Goal: Use online tool/utility: Utilize a website feature to perform a specific function

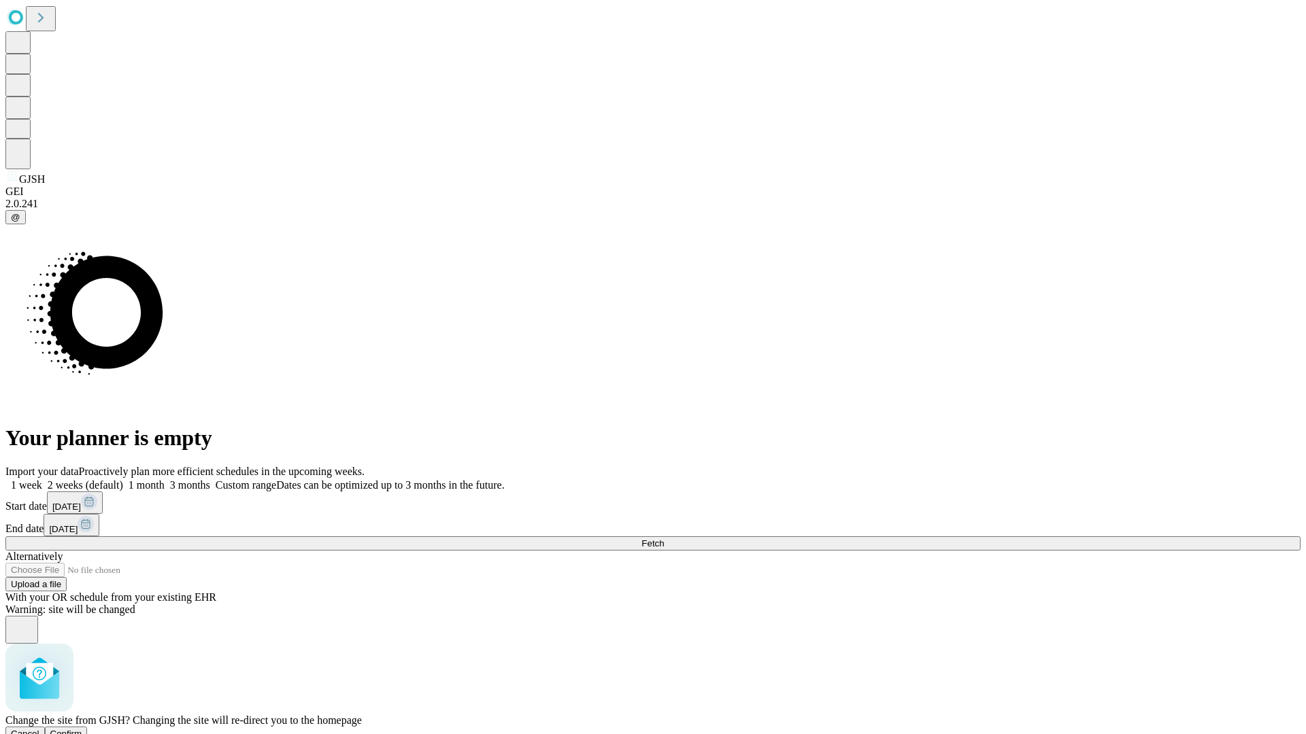
click at [82, 729] on span "Confirm" at bounding box center [66, 734] width 32 height 10
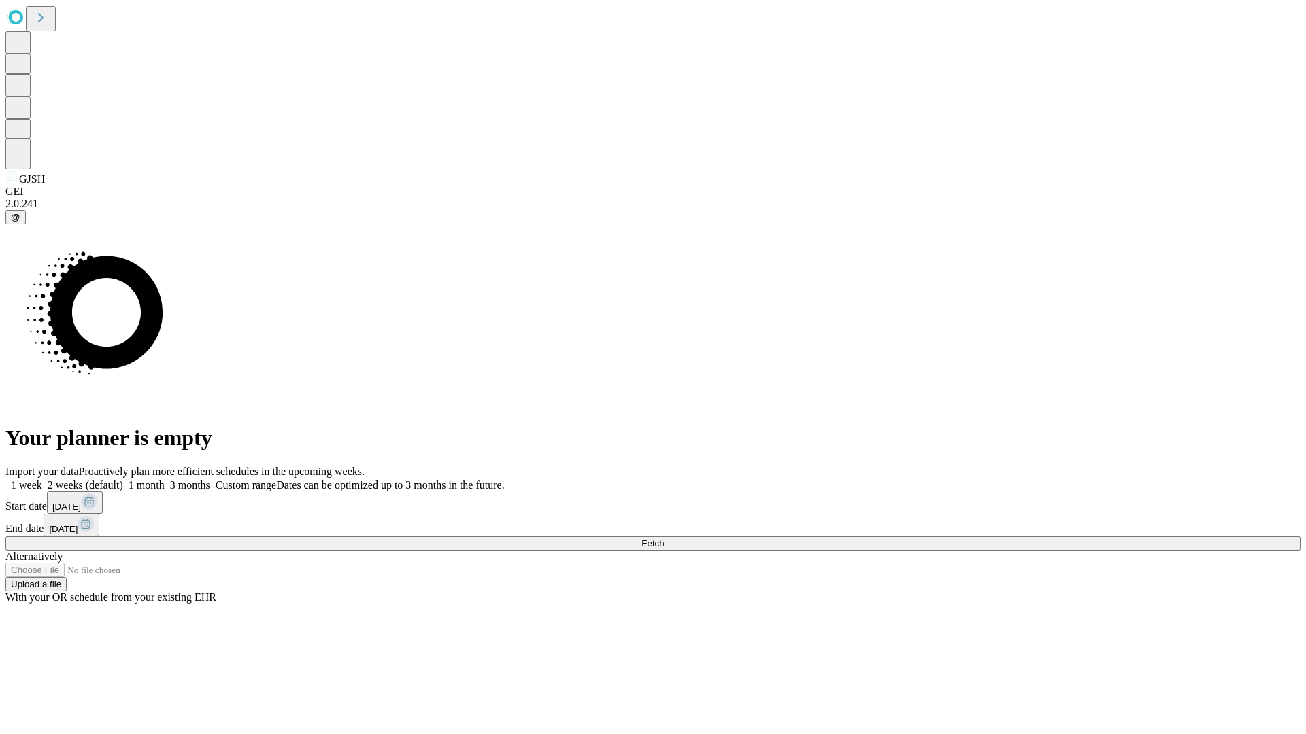
click at [123, 479] on label "2 weeks (default)" at bounding box center [82, 485] width 81 height 12
click at [664, 539] on span "Fetch" at bounding box center [652, 544] width 22 height 10
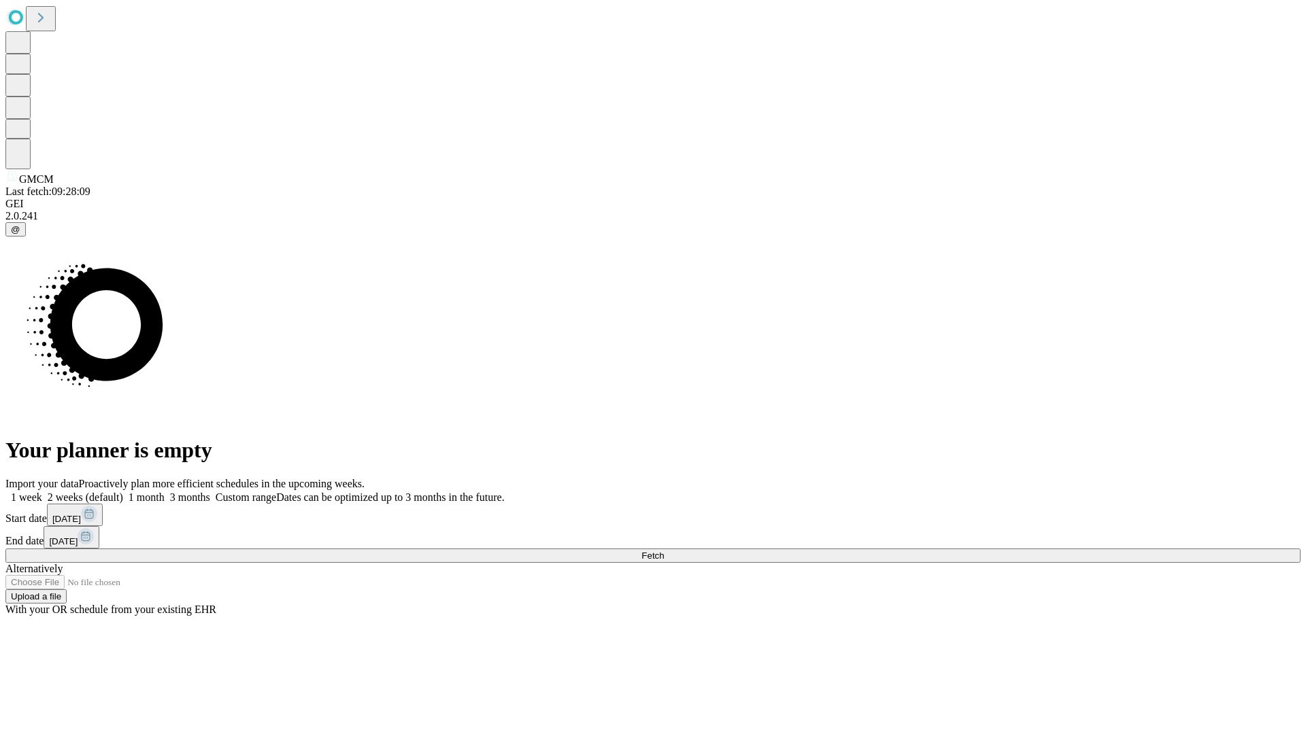
click at [123, 492] on label "2 weeks (default)" at bounding box center [82, 498] width 81 height 12
click at [664, 551] on span "Fetch" at bounding box center [652, 556] width 22 height 10
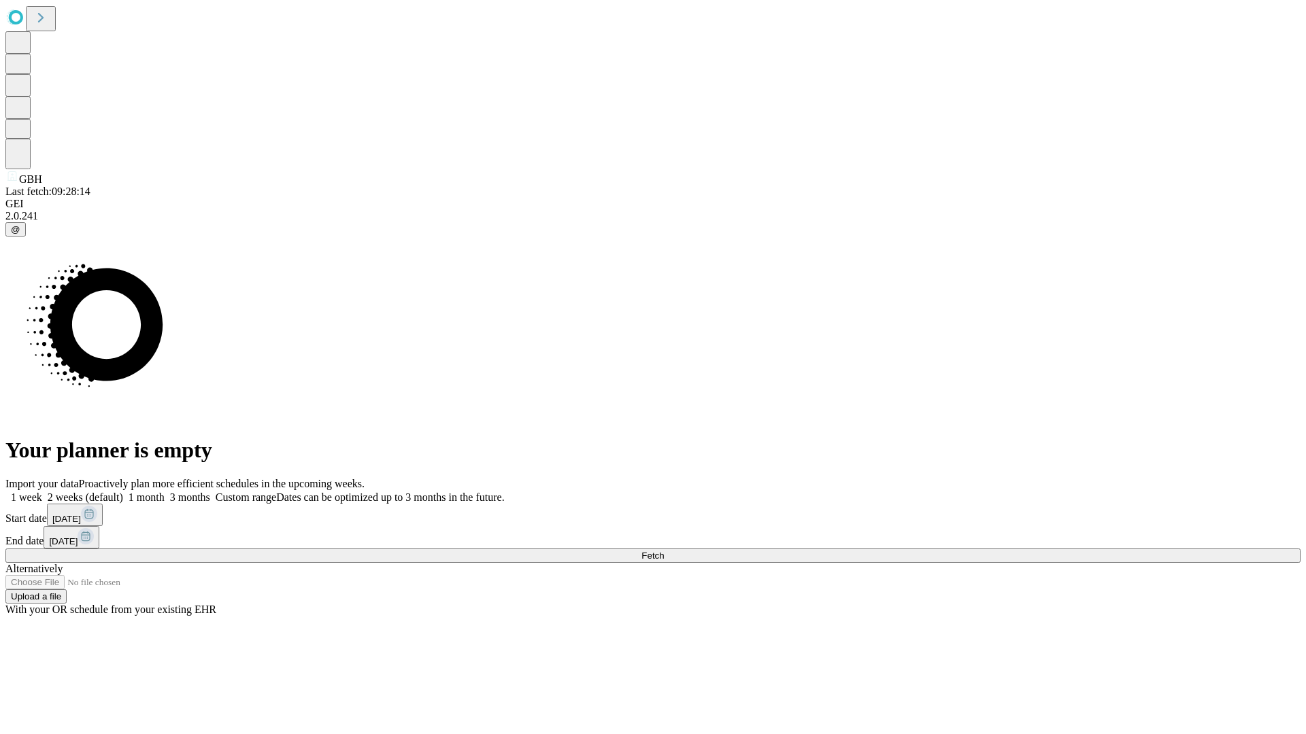
click at [123, 492] on label "2 weeks (default)" at bounding box center [82, 498] width 81 height 12
click at [664, 551] on span "Fetch" at bounding box center [652, 556] width 22 height 10
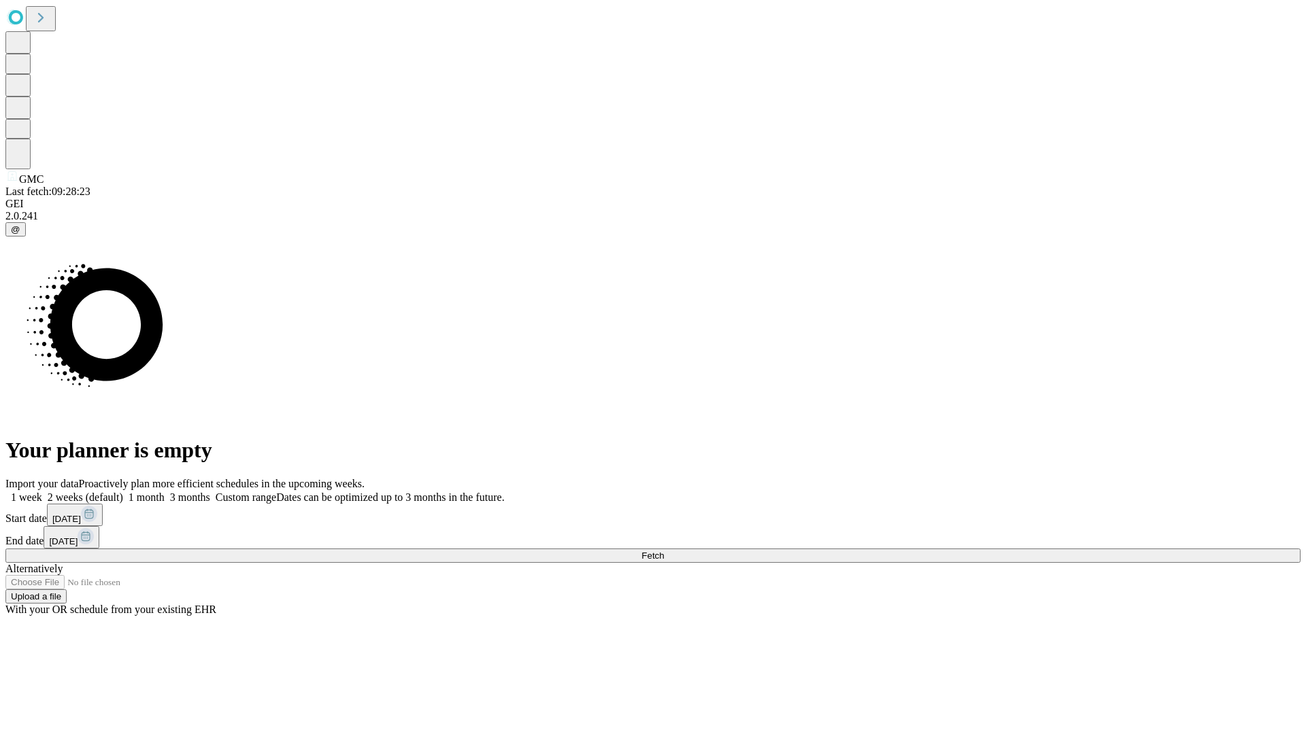
click at [123, 492] on label "2 weeks (default)" at bounding box center [82, 498] width 81 height 12
click at [664, 551] on span "Fetch" at bounding box center [652, 556] width 22 height 10
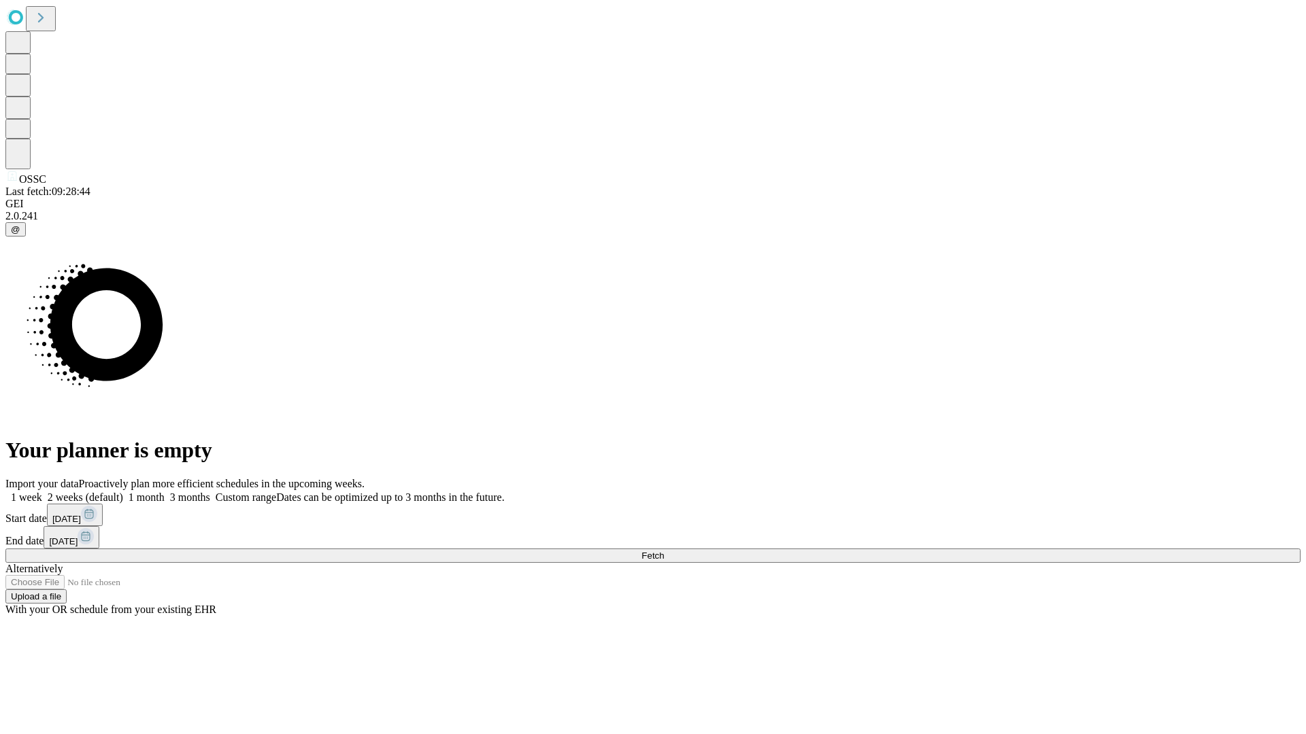
click at [123, 492] on label "2 weeks (default)" at bounding box center [82, 498] width 81 height 12
click at [664, 551] on span "Fetch" at bounding box center [652, 556] width 22 height 10
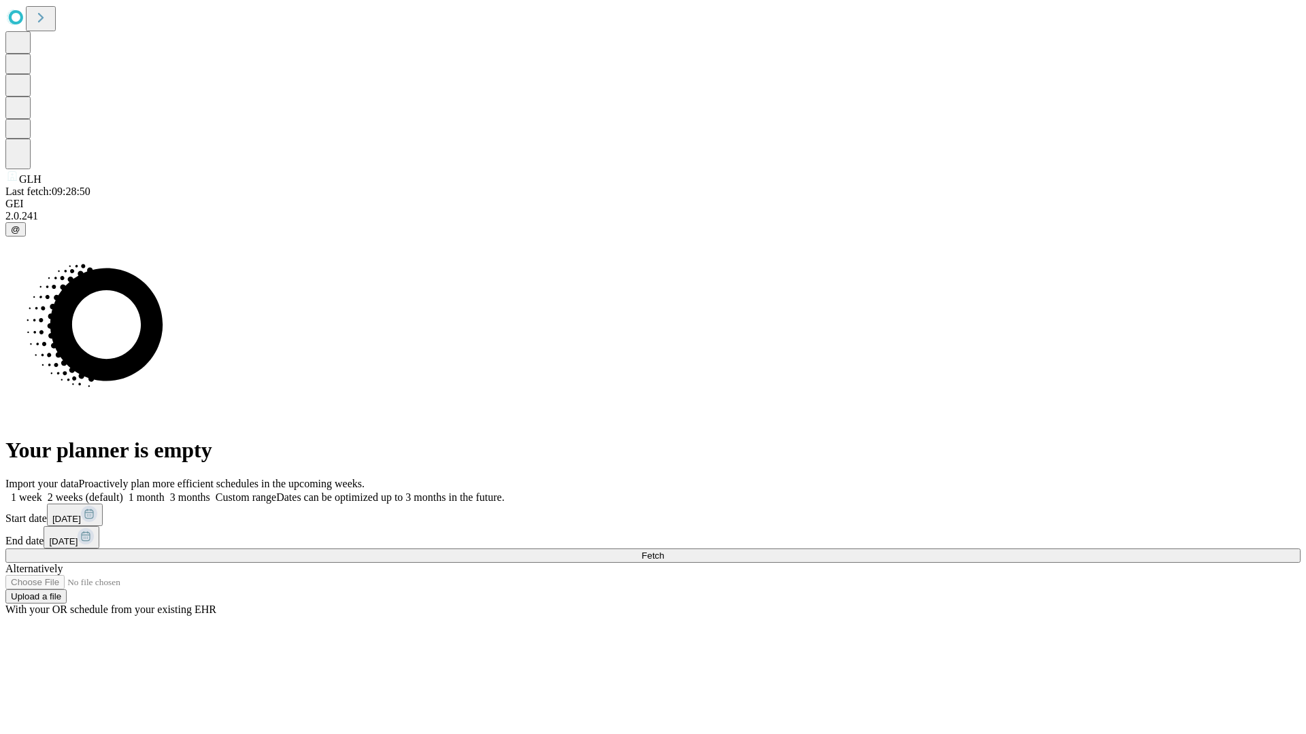
click at [123, 492] on label "2 weeks (default)" at bounding box center [82, 498] width 81 height 12
click at [664, 551] on span "Fetch" at bounding box center [652, 556] width 22 height 10
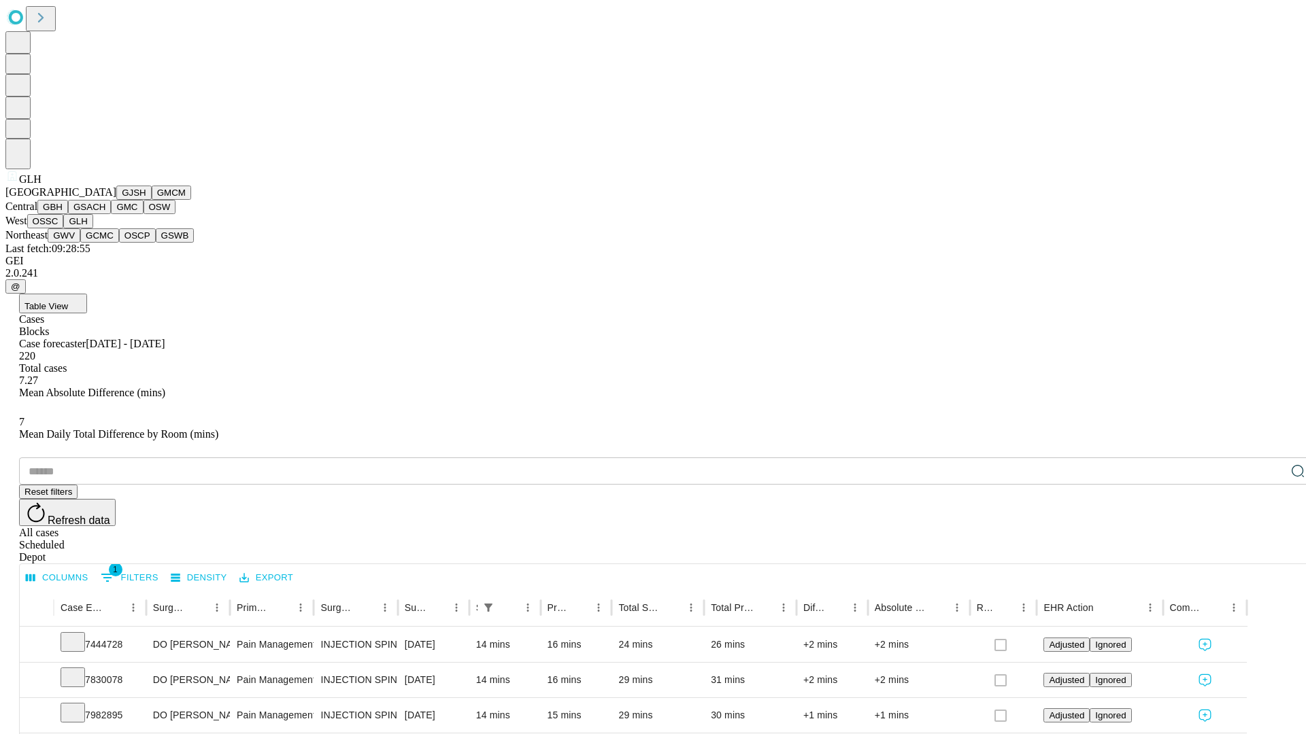
click at [80, 243] on button "GWV" at bounding box center [64, 235] width 33 height 14
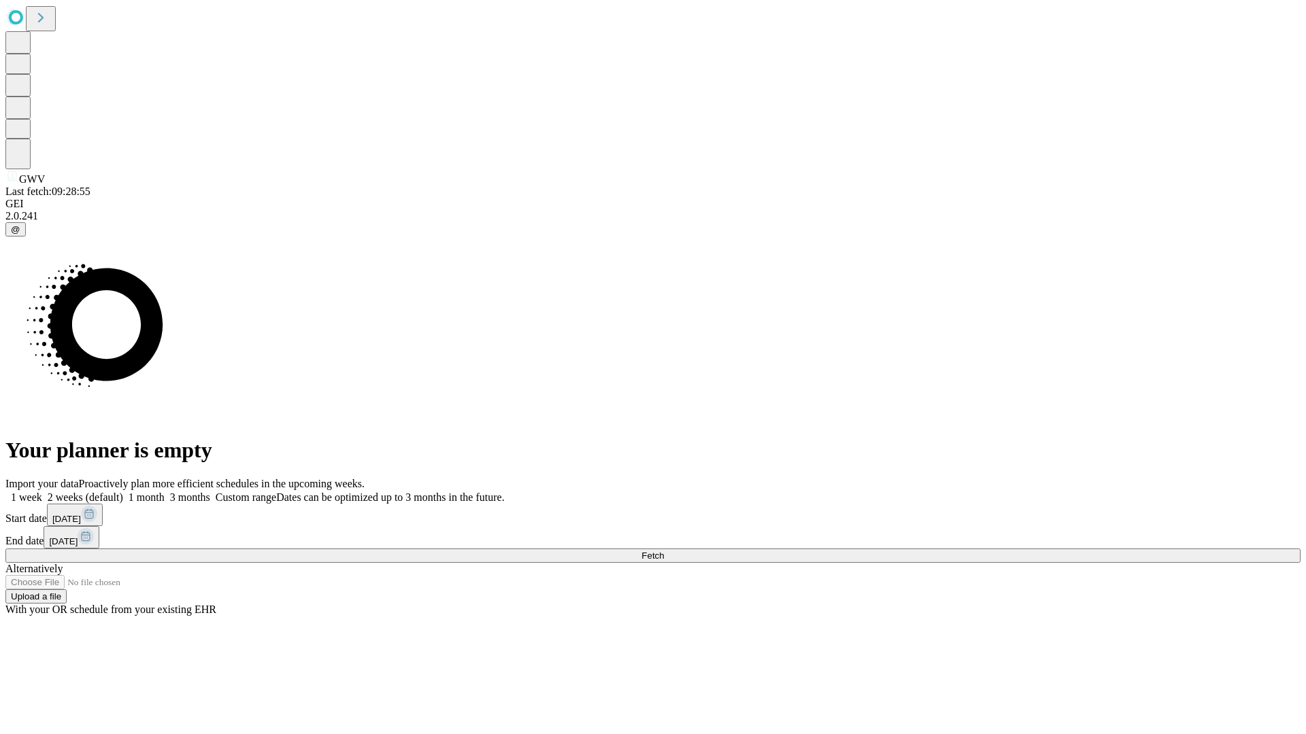
click at [123, 492] on label "2 weeks (default)" at bounding box center [82, 498] width 81 height 12
click at [664, 551] on span "Fetch" at bounding box center [652, 556] width 22 height 10
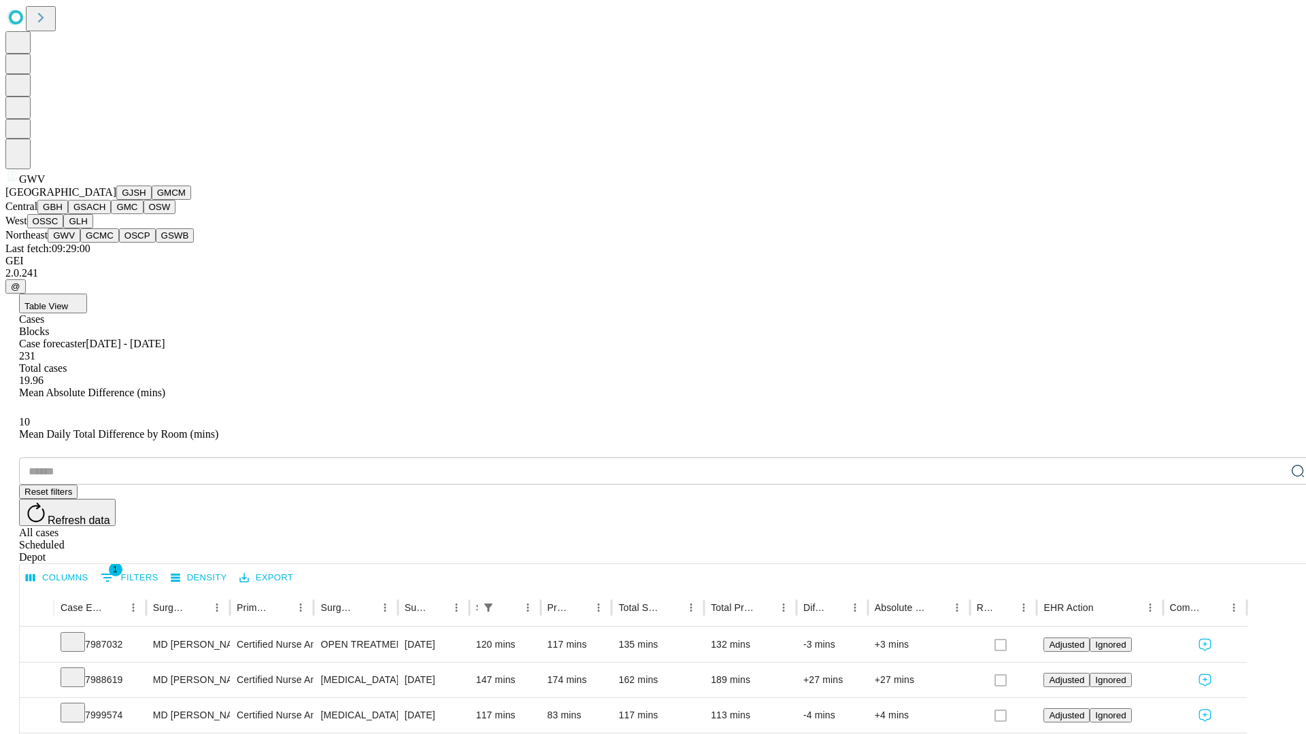
click at [105, 243] on button "GCMC" at bounding box center [99, 235] width 39 height 14
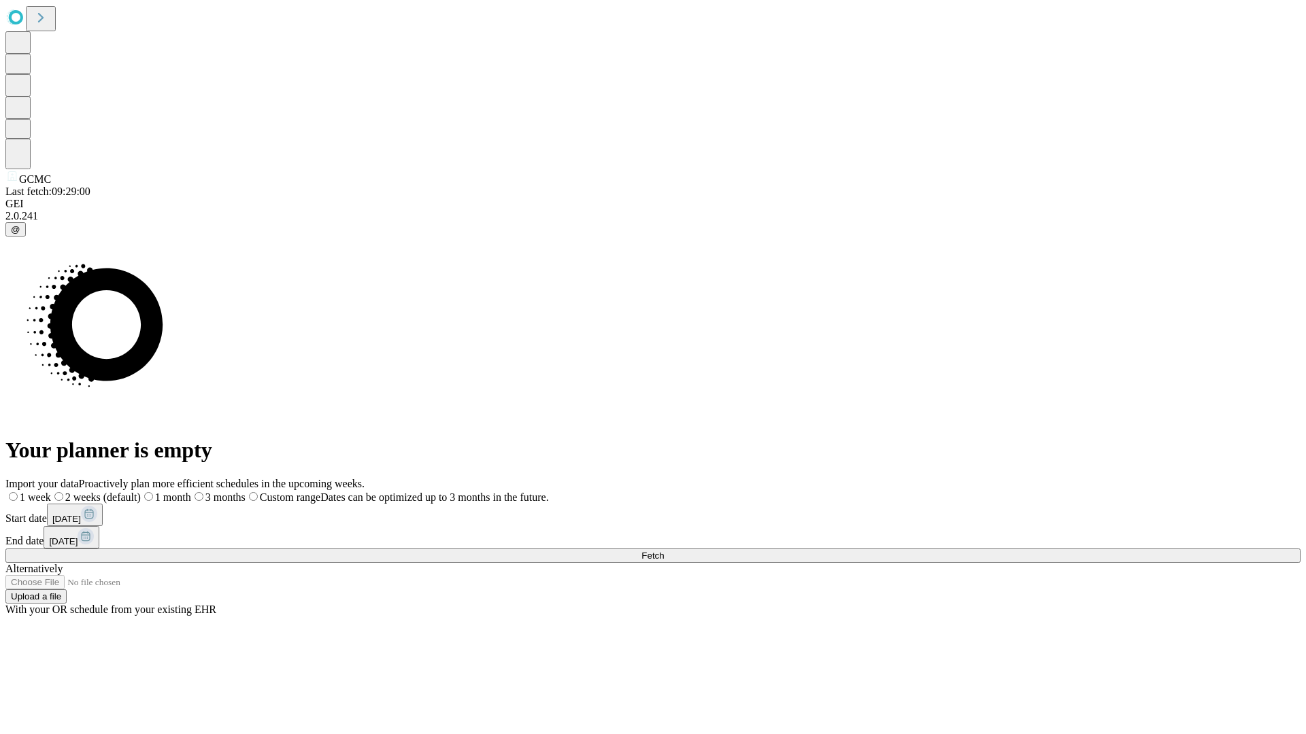
click at [141, 492] on label "2 weeks (default)" at bounding box center [96, 498] width 90 height 12
click at [664, 551] on span "Fetch" at bounding box center [652, 556] width 22 height 10
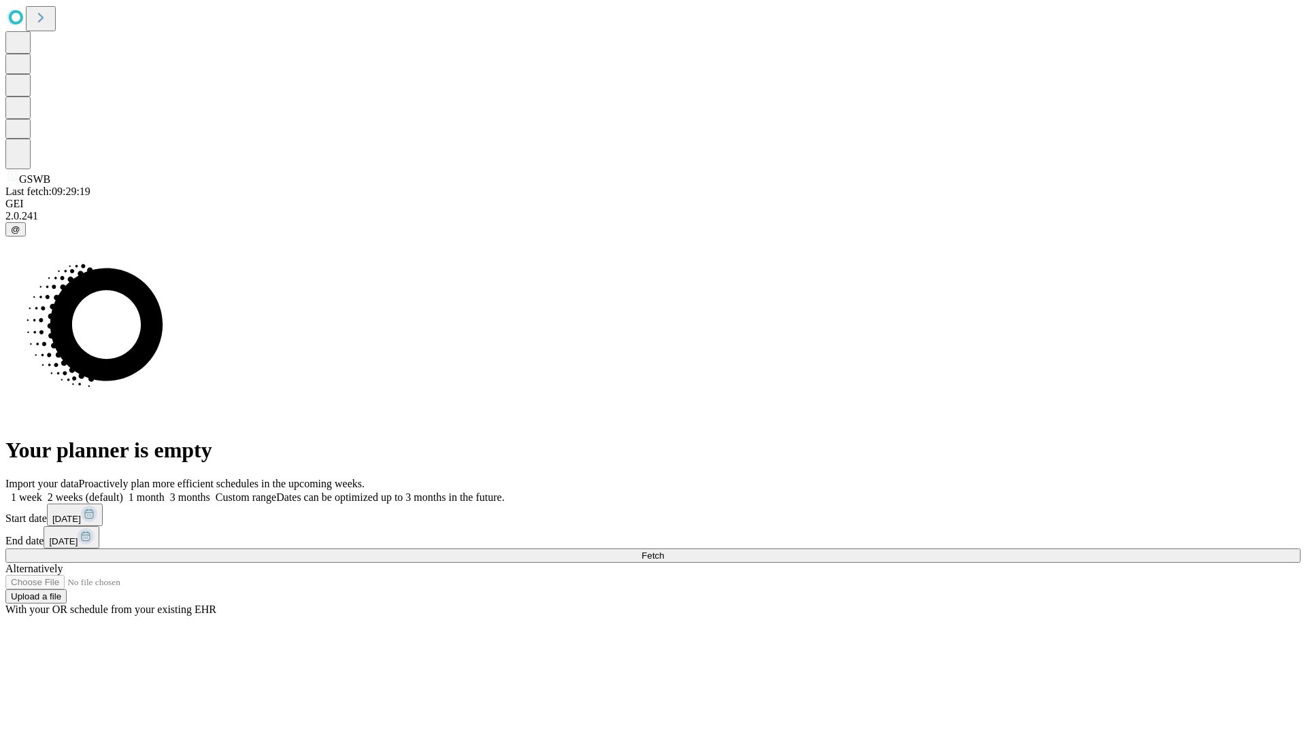
click at [123, 492] on label "2 weeks (default)" at bounding box center [82, 498] width 81 height 12
click at [664, 551] on span "Fetch" at bounding box center [652, 556] width 22 height 10
